Goal: Task Accomplishment & Management: Manage account settings

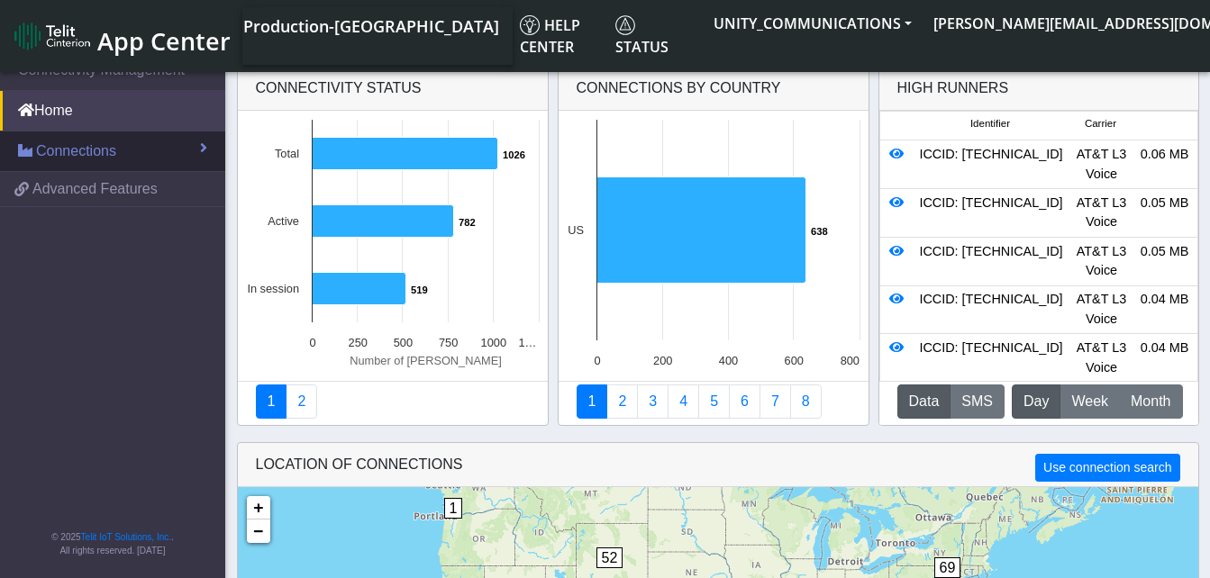
click at [108, 136] on link "Connections" at bounding box center [112, 152] width 225 height 40
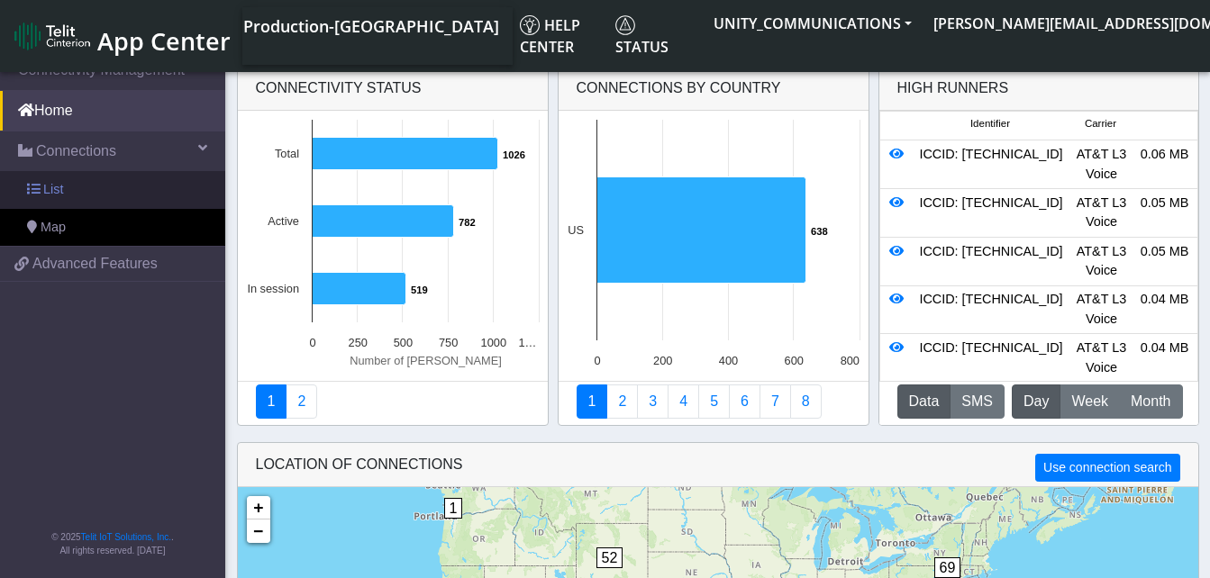
click at [104, 184] on link "List" at bounding box center [112, 190] width 225 height 38
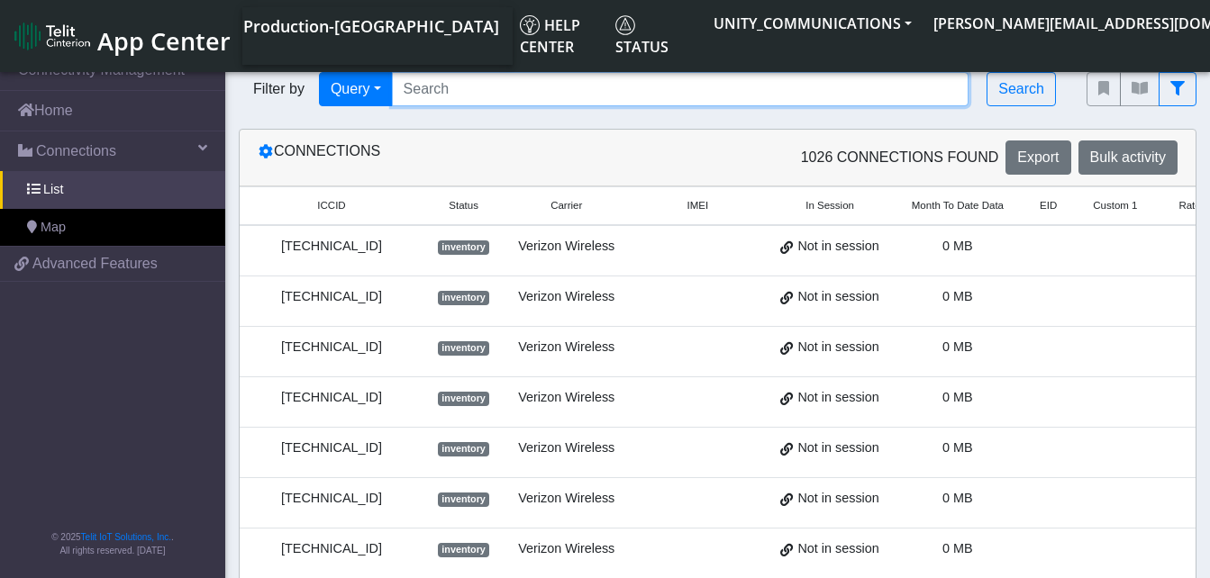
click at [437, 87] on input "Search..." at bounding box center [681, 89] width 578 height 34
paste input "89014104273663150244"
click at [437, 87] on input "89014104273663150244" at bounding box center [681, 89] width 578 height 34
type input "89014104273663150244"
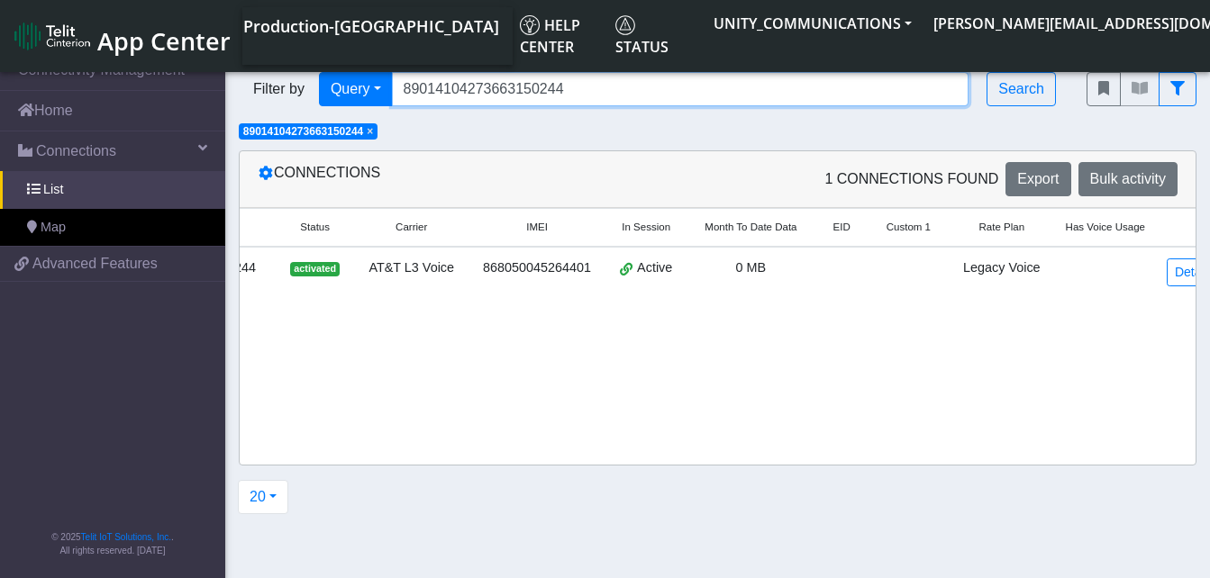
scroll to position [0, 152]
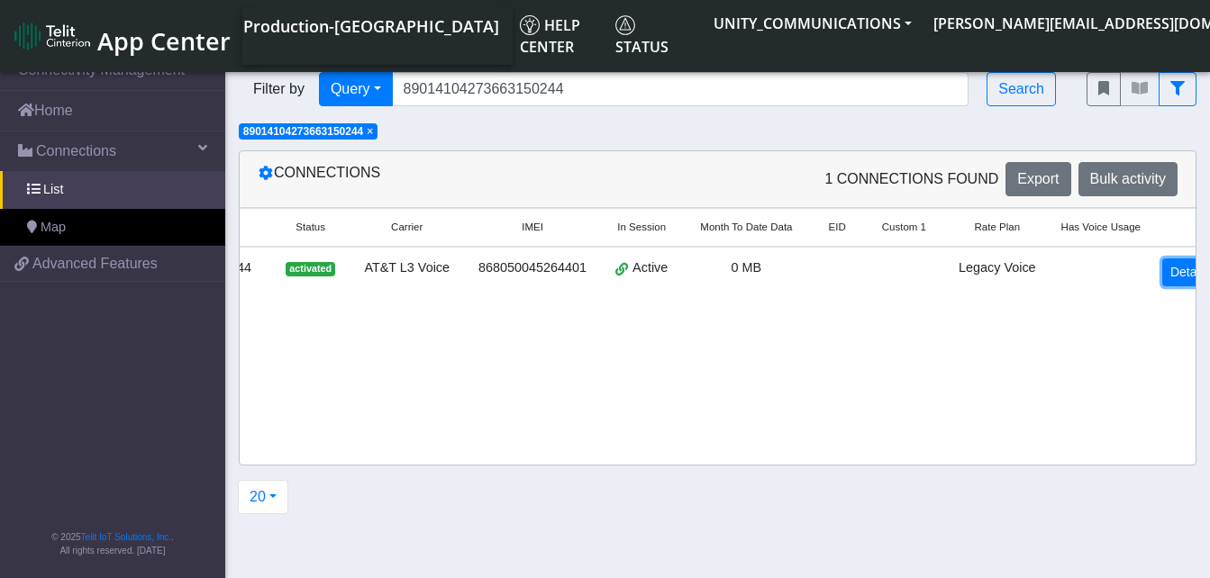
click at [1172, 275] on link "Detail" at bounding box center [1186, 273] width 49 height 28
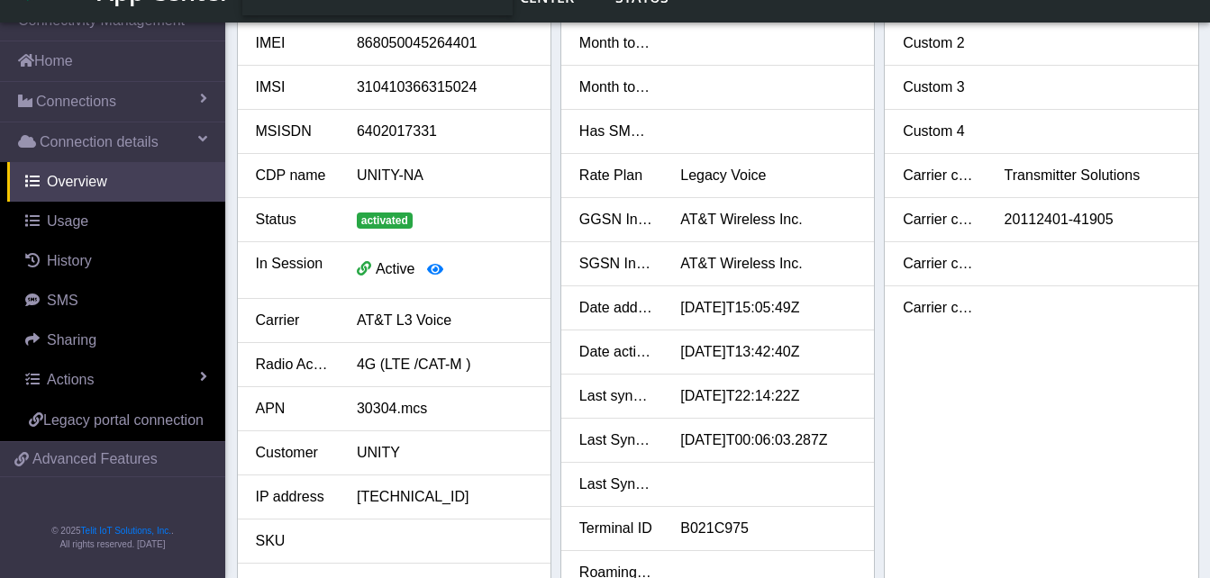
scroll to position [59, 0]
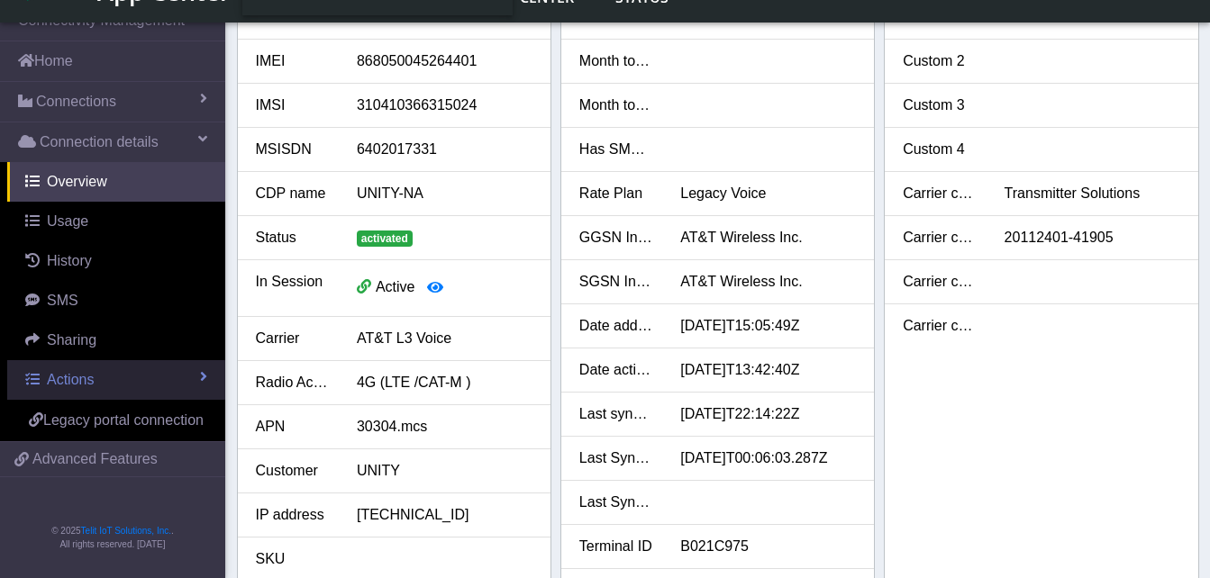
click at [99, 375] on link "Actions" at bounding box center [116, 380] width 218 height 40
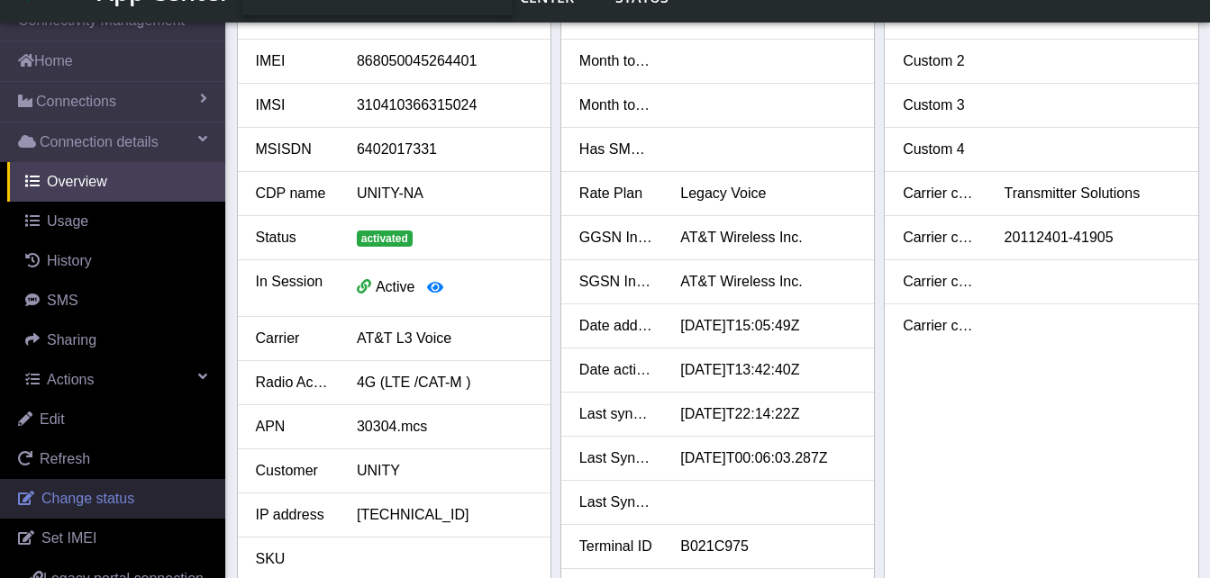
click at [85, 496] on span "Change status" at bounding box center [87, 498] width 93 height 15
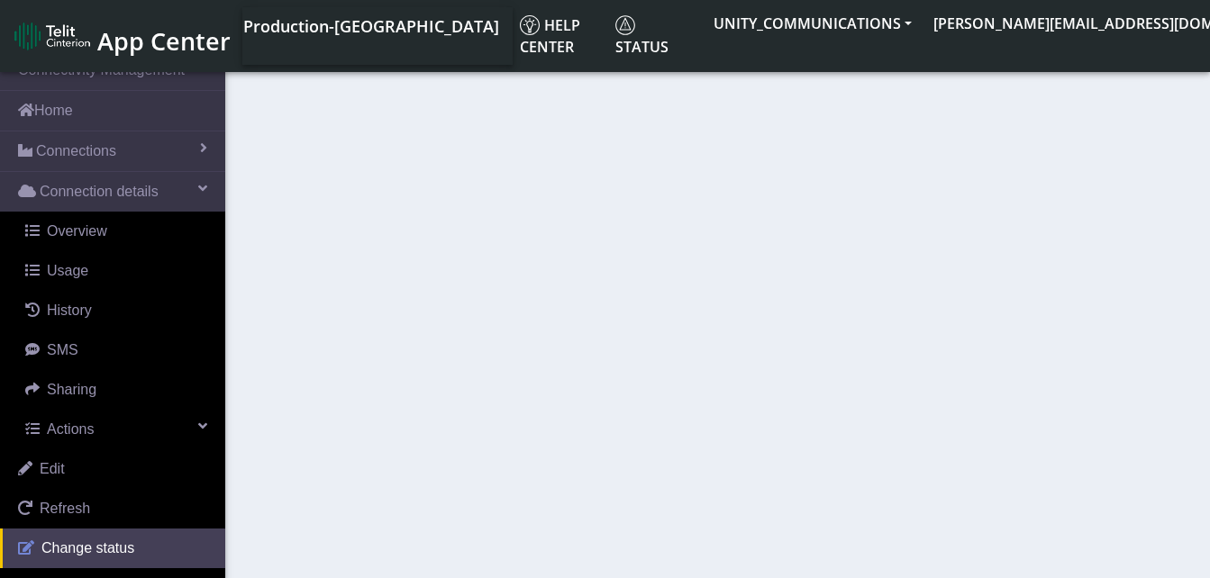
select select "activated"
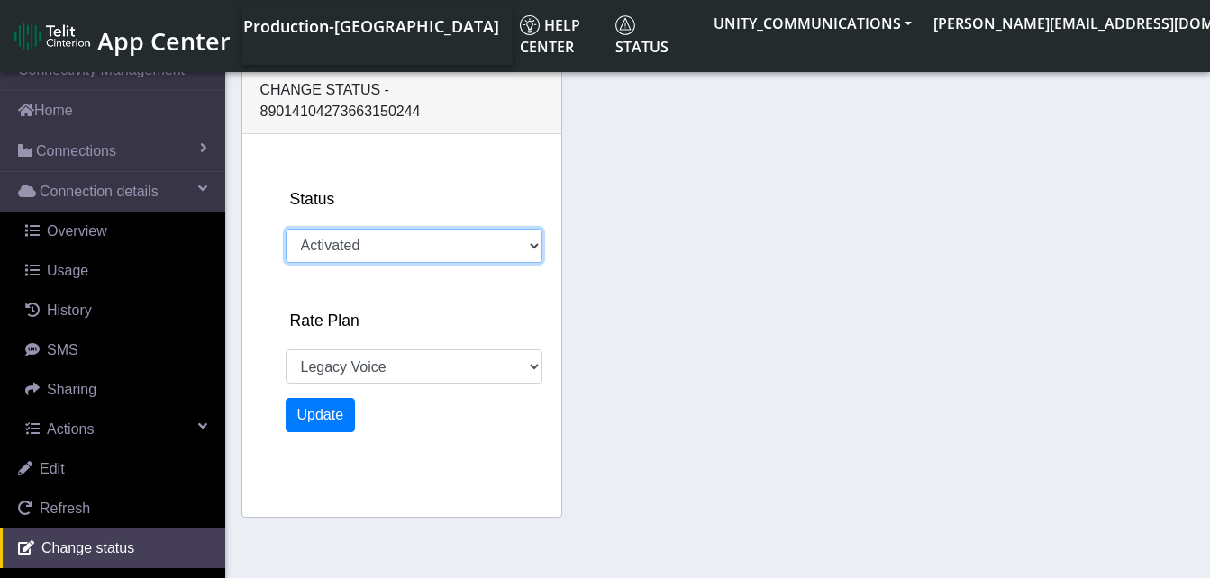
click at [387, 229] on select "Activated Deactivated" at bounding box center [414, 246] width 257 height 34
select select "705: 22845"
select select "deactivated"
click at [286, 229] on select "Activated Deactivated" at bounding box center [414, 246] width 257 height 34
select select "929: 22845"
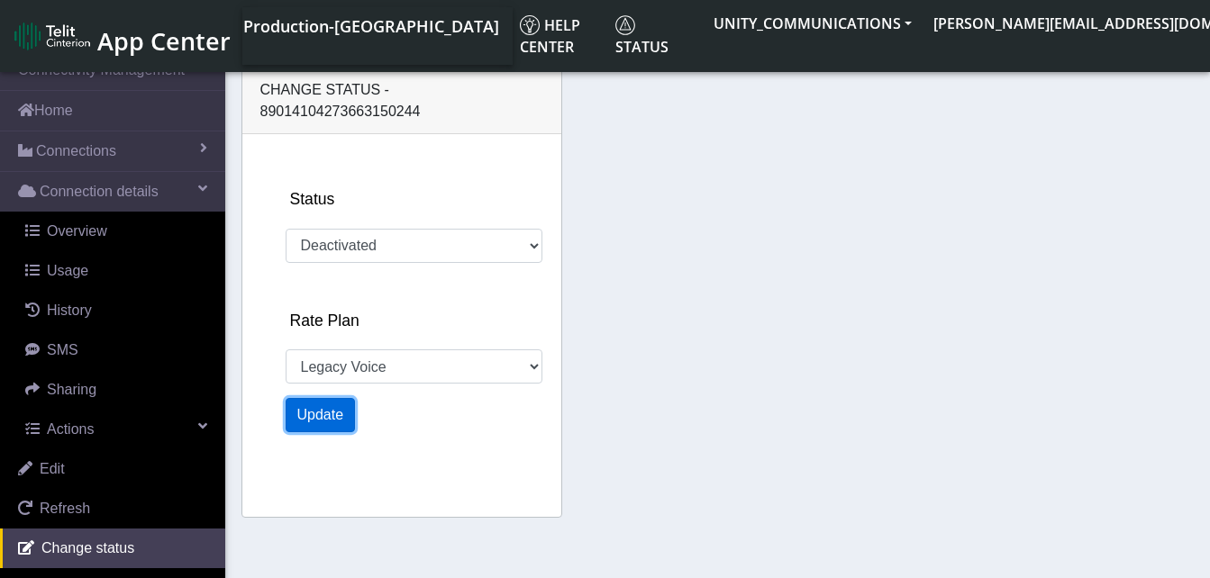
click at [332, 398] on button "Update" at bounding box center [321, 415] width 70 height 34
